Goal: Task Accomplishment & Management: Manage account settings

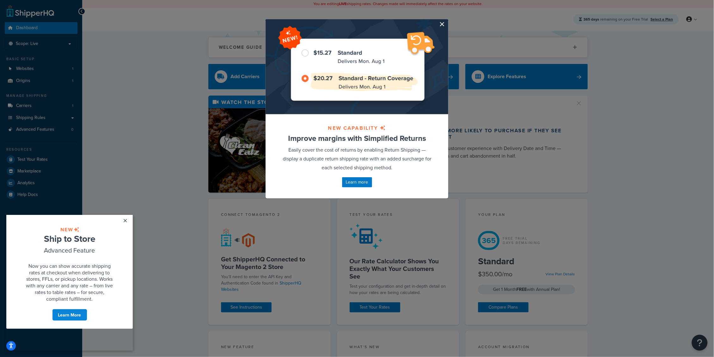
click at [447, 21] on button "button" at bounding box center [448, 20] width 2 height 2
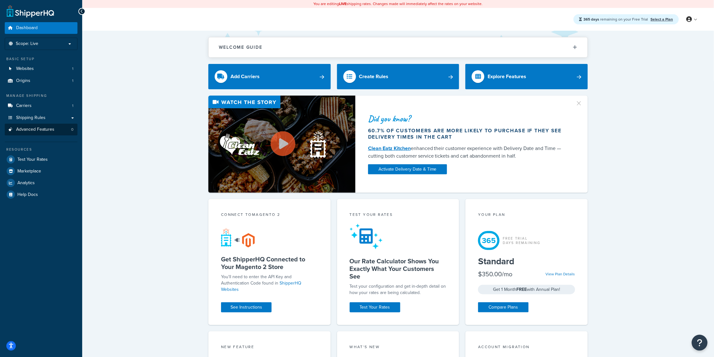
click at [36, 130] on span "Advanced Features" at bounding box center [35, 129] width 38 height 5
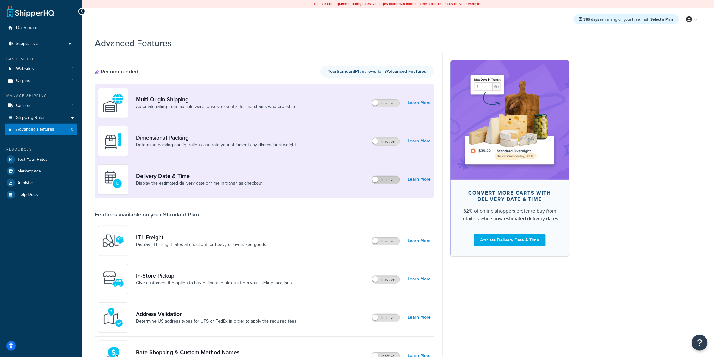
click at [384, 182] on label "Inactive" at bounding box center [386, 180] width 28 height 8
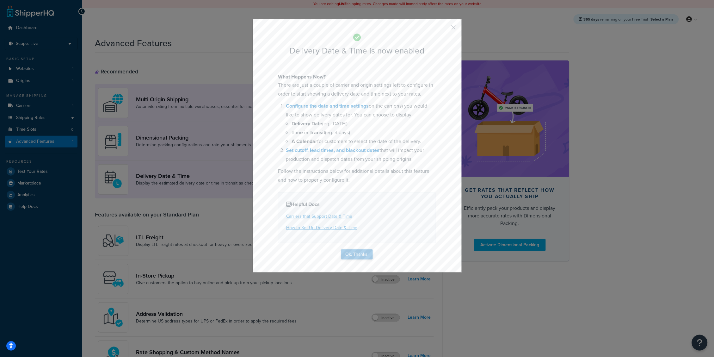
click at [353, 249] on button "Ok, Thanks!" at bounding box center [357, 254] width 32 height 10
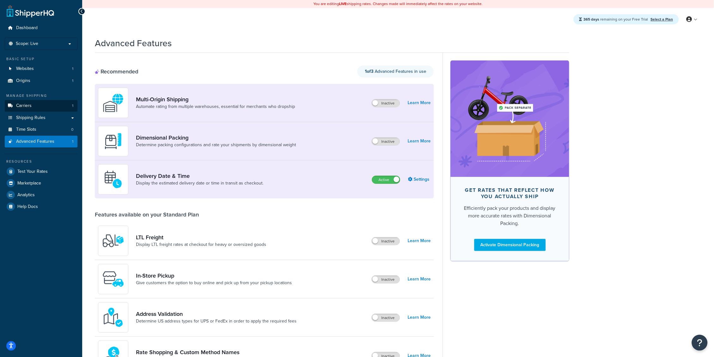
click at [40, 106] on link "Carriers 1" at bounding box center [41, 106] width 73 height 12
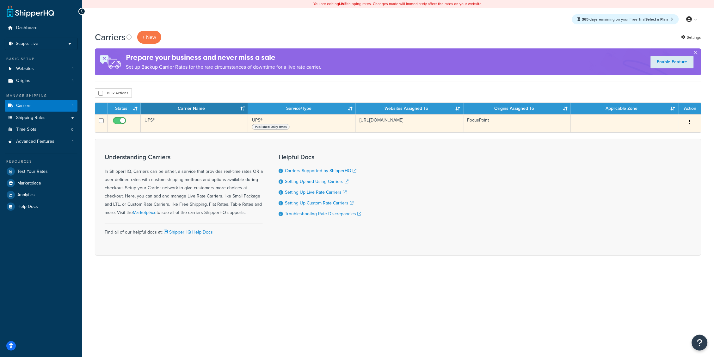
click at [185, 122] on td "UPS®" at bounding box center [195, 123] width 108 height 18
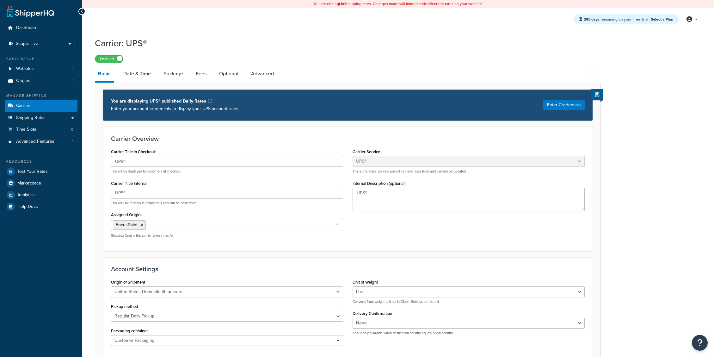
select select "ups"
click at [137, 72] on link "Date & Time" at bounding box center [137, 73] width 34 height 15
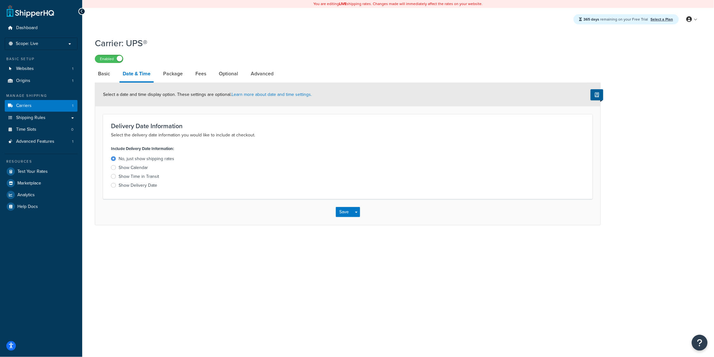
click at [125, 183] on div "Show Delivery Date" at bounding box center [138, 185] width 39 height 6
click at [0, 0] on input "Show Delivery Date" at bounding box center [0, 0] width 0 height 0
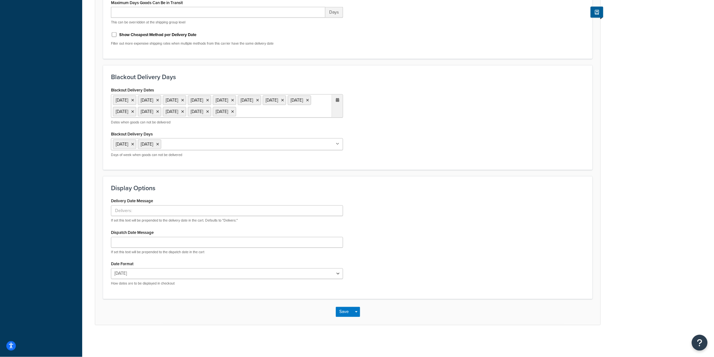
scroll to position [245, 0]
click at [338, 312] on button "Save" at bounding box center [344, 312] width 17 height 10
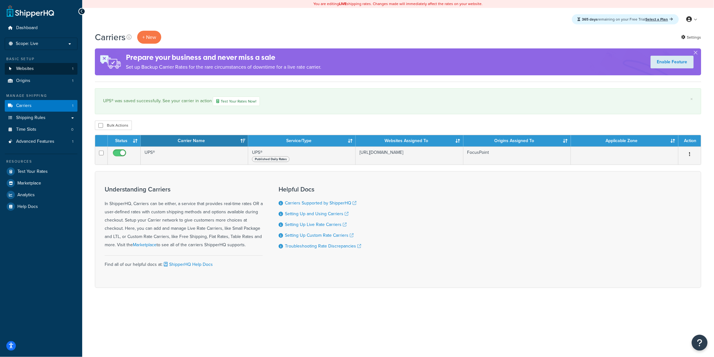
click at [48, 70] on link "Websites 1" at bounding box center [41, 69] width 73 height 12
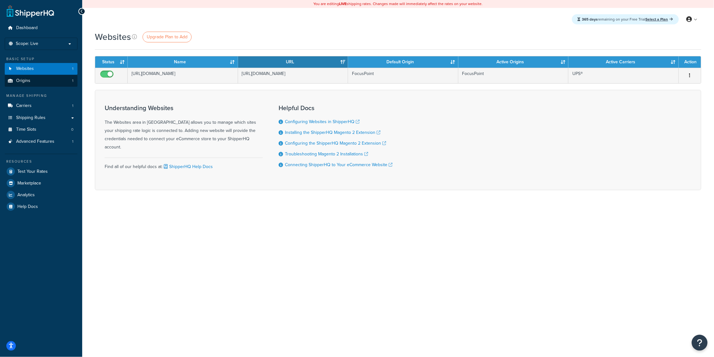
click at [28, 82] on span "Origins" at bounding box center [23, 80] width 14 height 5
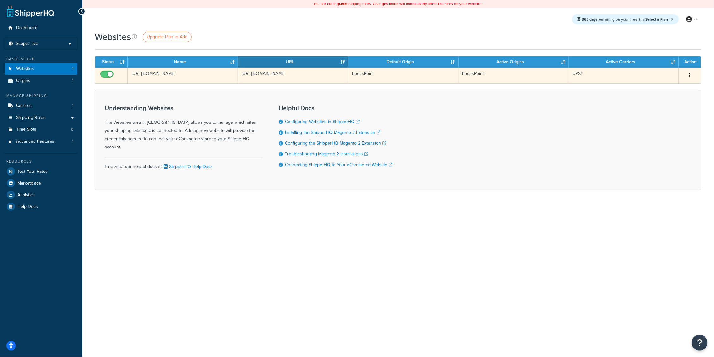
click at [190, 74] on td "[URL][DOMAIN_NAME]" at bounding box center [183, 76] width 110 height 16
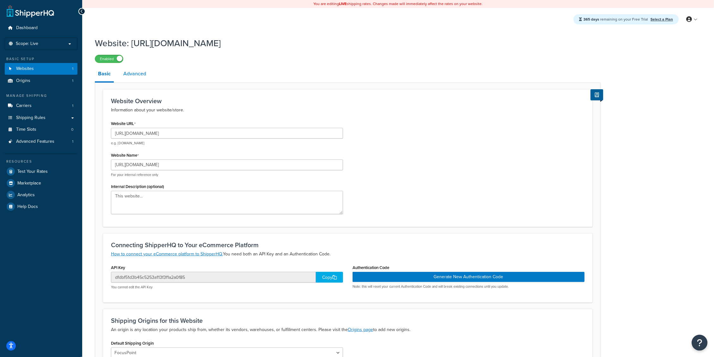
scroll to position [0, 0]
click at [133, 75] on link "Advanced" at bounding box center [134, 73] width 29 height 15
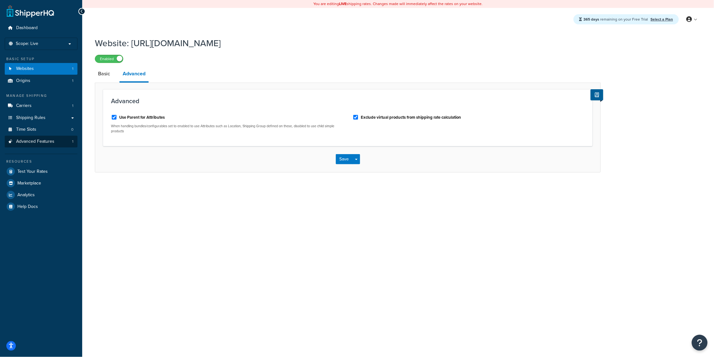
click at [36, 140] on span "Advanced Features" at bounding box center [35, 141] width 38 height 5
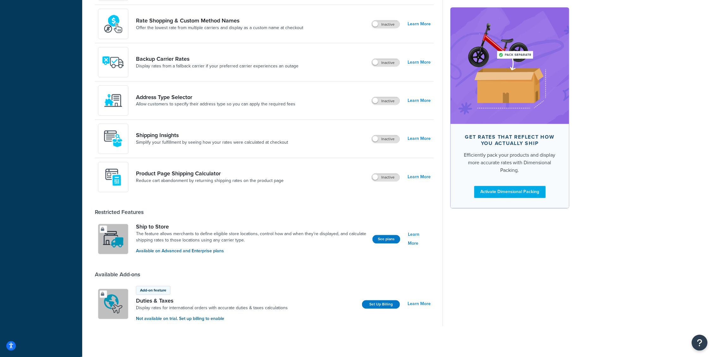
scroll to position [331, 0]
click at [382, 141] on label "Inactive" at bounding box center [386, 140] width 28 height 8
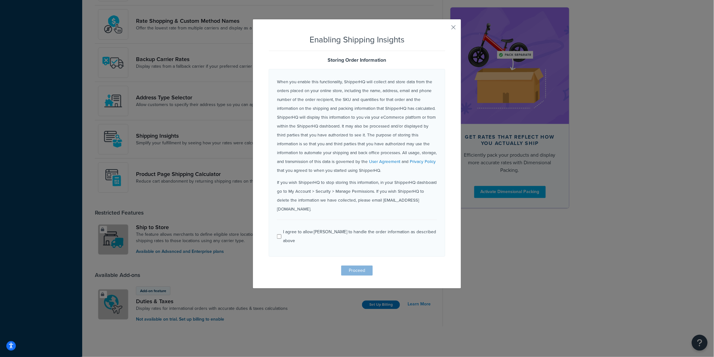
click at [286, 227] on div "I agree to allow ShipperHQ to handle the order information as described above" at bounding box center [360, 236] width 154 height 18
click at [282, 234] on input "I agree to allow ShipperHQ to handle the order information as described above" at bounding box center [279, 236] width 4 height 5
checkbox input "true"
click at [384, 260] on div "Enabling Shipping Insights Storing Order Information When you enable this funct…" at bounding box center [357, 154] width 209 height 270
click at [360, 265] on button "Proceed" at bounding box center [357, 270] width 32 height 10
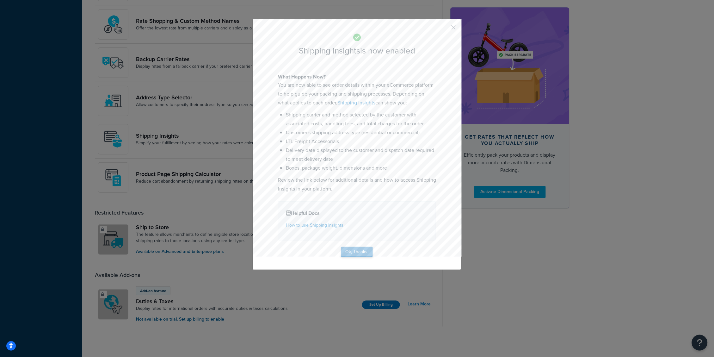
click at [368, 247] on button "Ok, Thanks!" at bounding box center [357, 252] width 32 height 10
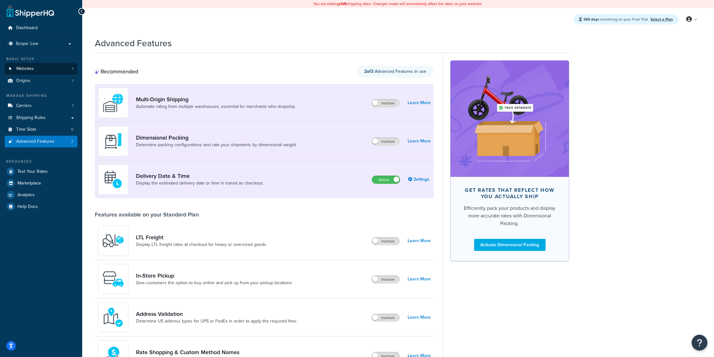
click at [39, 71] on link "Websites 1" at bounding box center [41, 69] width 73 height 12
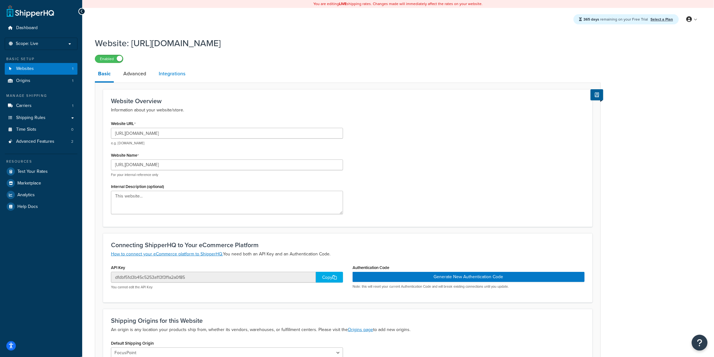
click at [170, 76] on link "Integrations" at bounding box center [172, 73] width 33 height 15
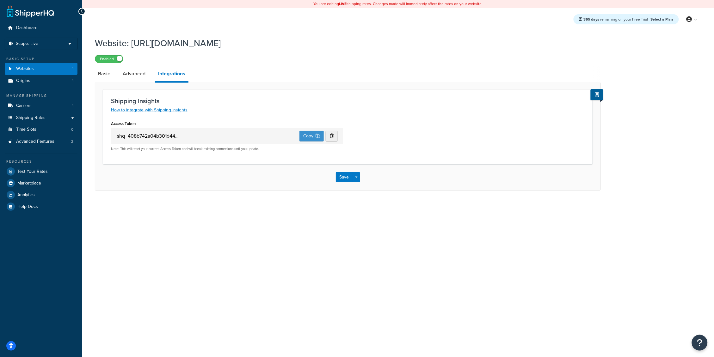
click at [312, 136] on button "Copy" at bounding box center [312, 136] width 24 height 11
